Goal: Information Seeking & Learning: Find specific page/section

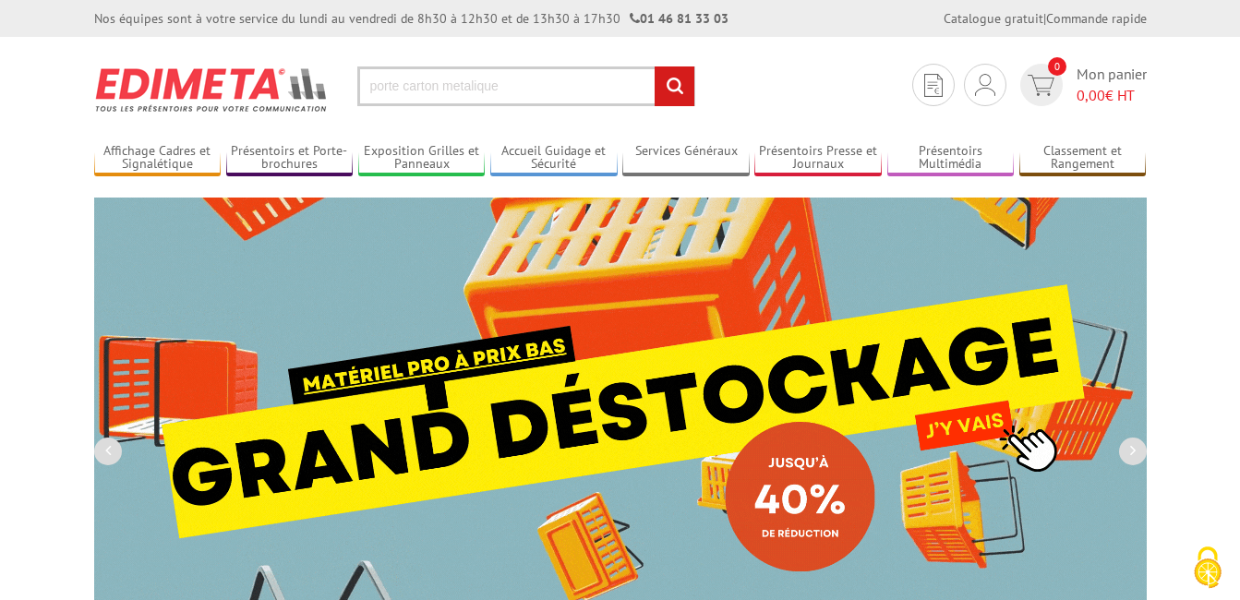
type input "porte carton metalique"
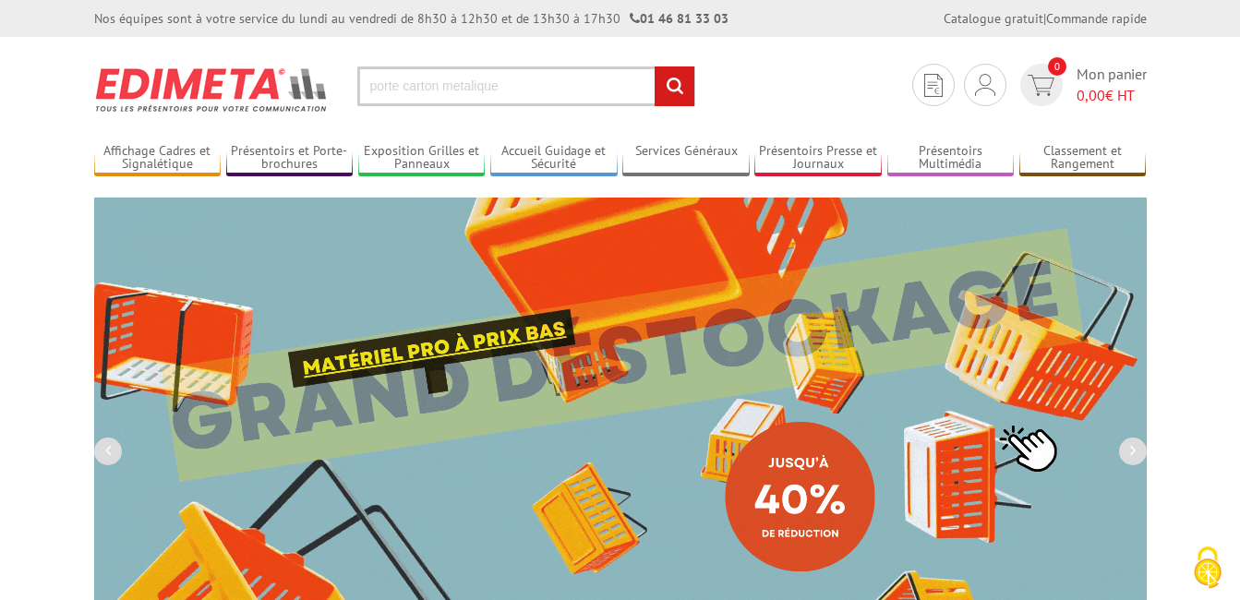
click at [655, 66] on input "rechercher" at bounding box center [675, 86] width 40 height 40
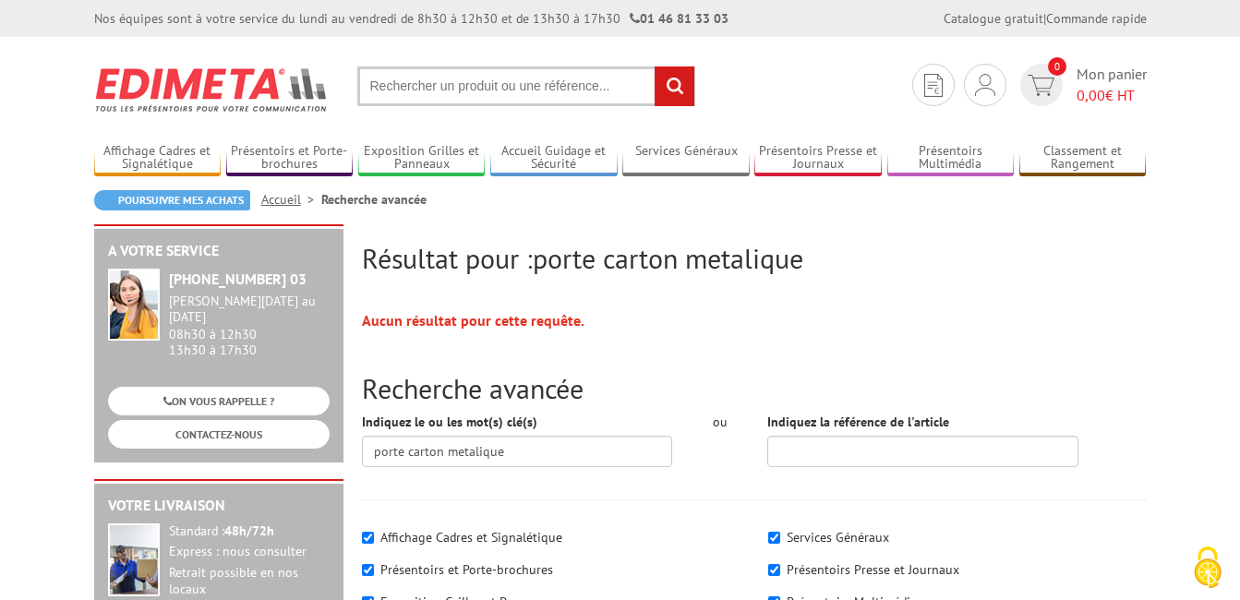
click at [485, 97] on input "text" at bounding box center [526, 86] width 338 height 40
type input "porta affiche"
click at [655, 66] on input "rechercher" at bounding box center [675, 86] width 40 height 40
click at [460, 87] on input "text" at bounding box center [526, 86] width 338 height 40
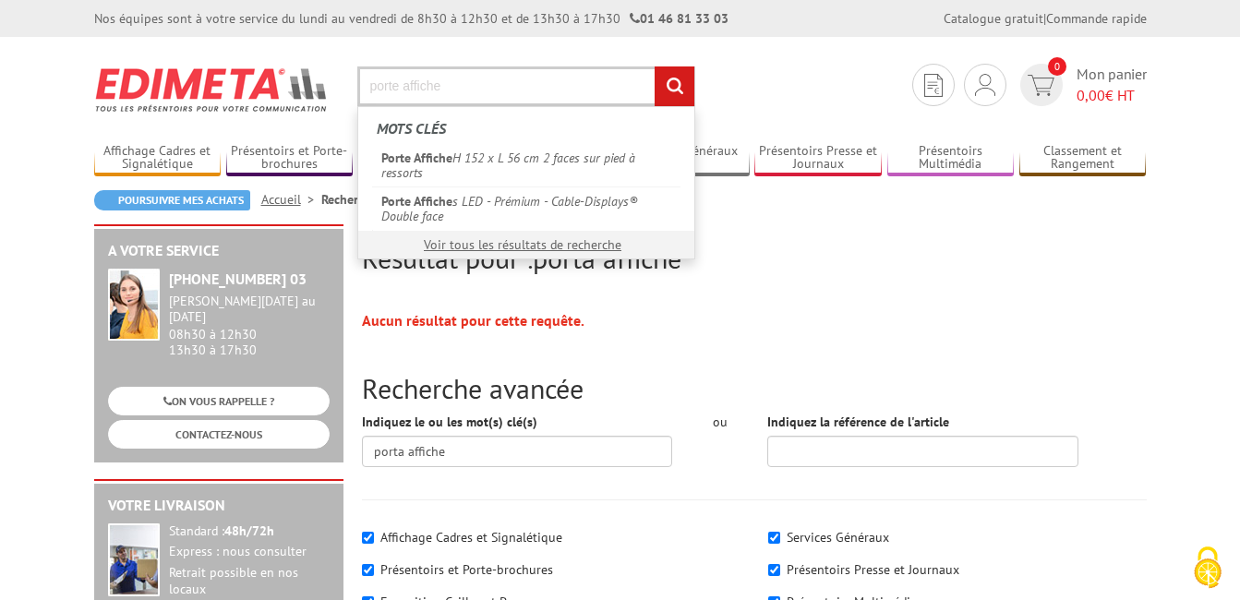
type input "porte affiche"
click at [655, 66] on input "rechercher" at bounding box center [675, 86] width 40 height 40
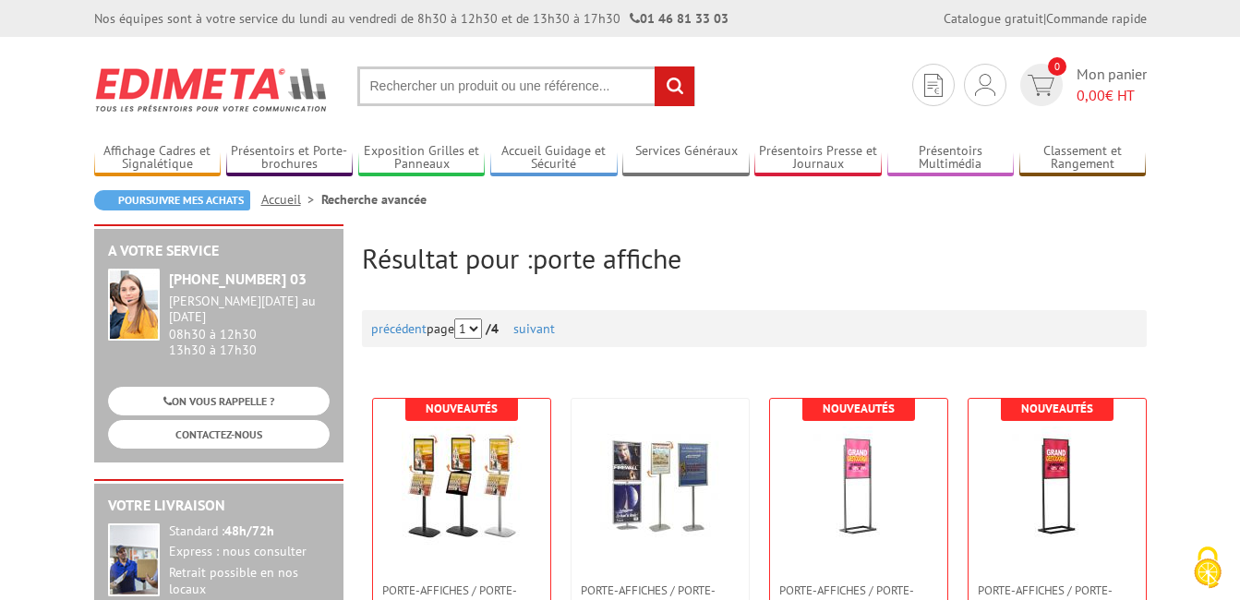
click at [495, 94] on input "text" at bounding box center [526, 86] width 338 height 40
click at [506, 77] on input "text" at bounding box center [526, 86] width 338 height 40
type input "porte carton"
click at [655, 66] on input "rechercher" at bounding box center [675, 86] width 40 height 40
